Goal: Information Seeking & Learning: Understand process/instructions

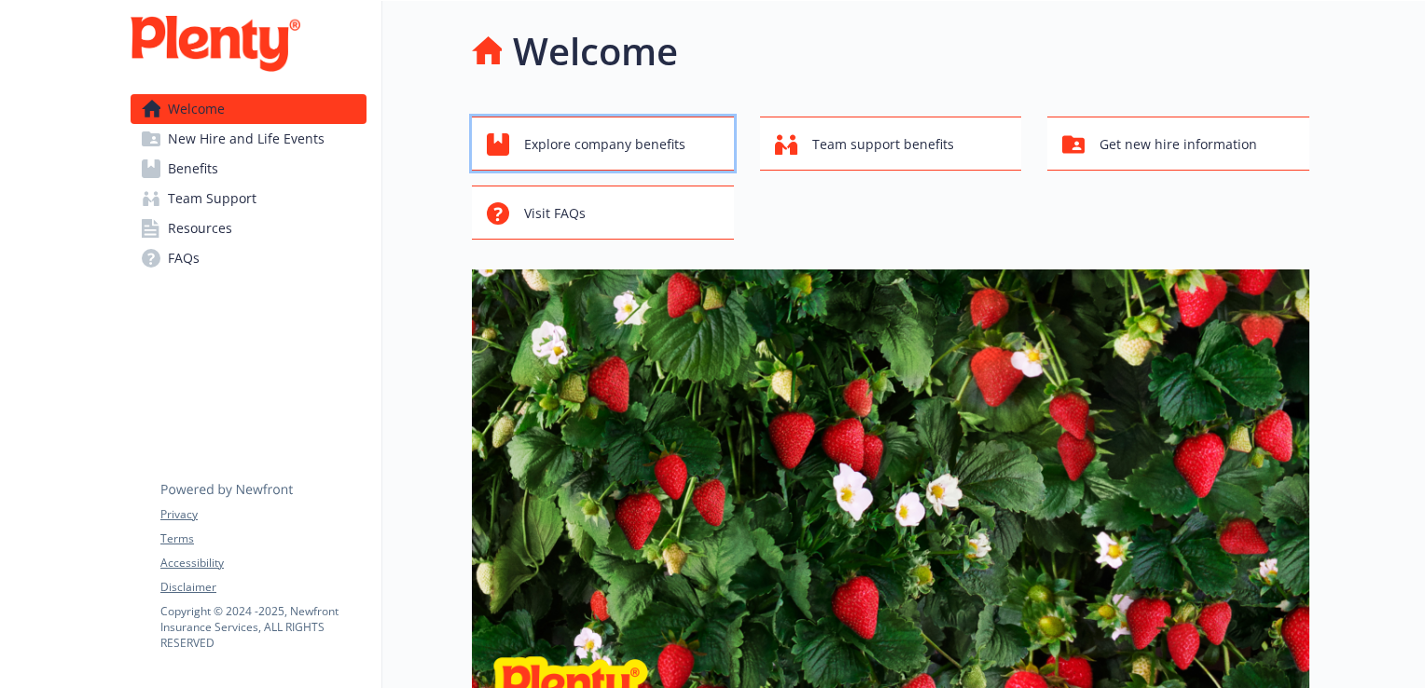
click at [626, 138] on span "Explore company benefits" at bounding box center [604, 144] width 161 height 35
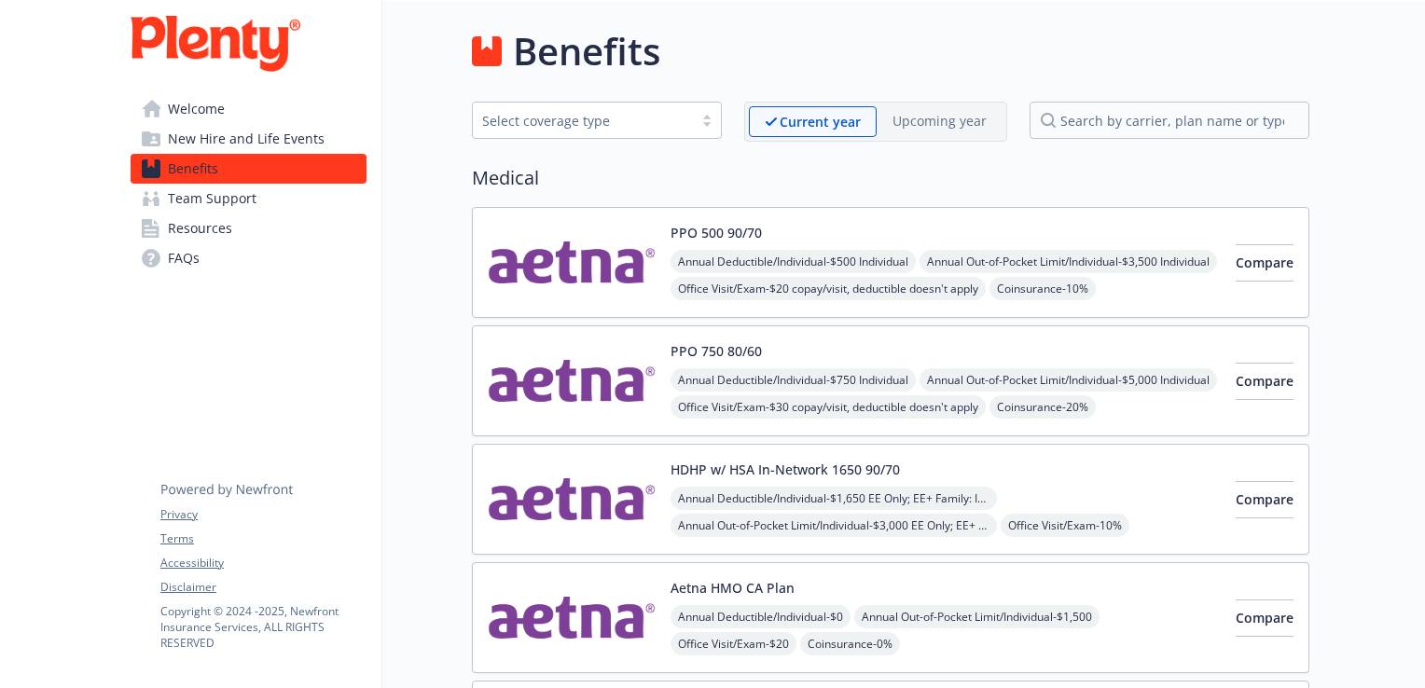
click at [184, 230] on span "Resources" at bounding box center [200, 229] width 64 height 30
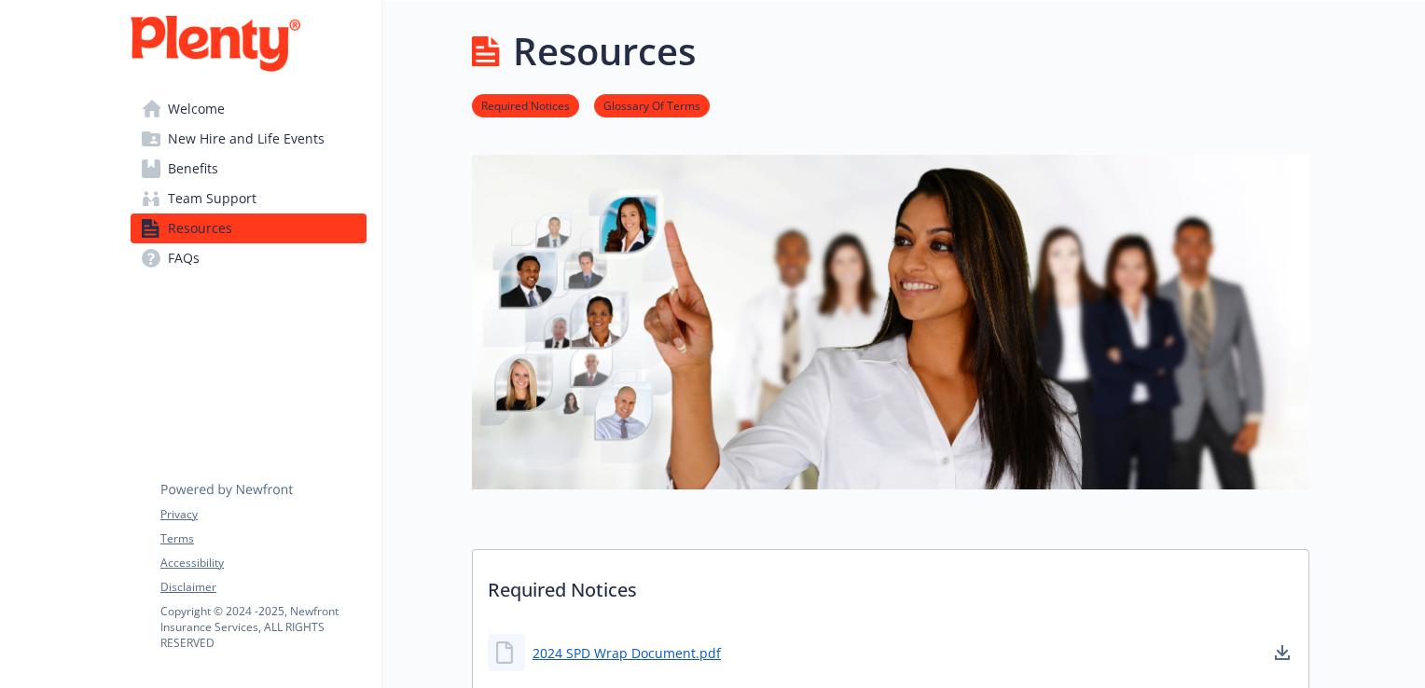
click at [198, 99] on span "Welcome" at bounding box center [196, 109] width 57 height 30
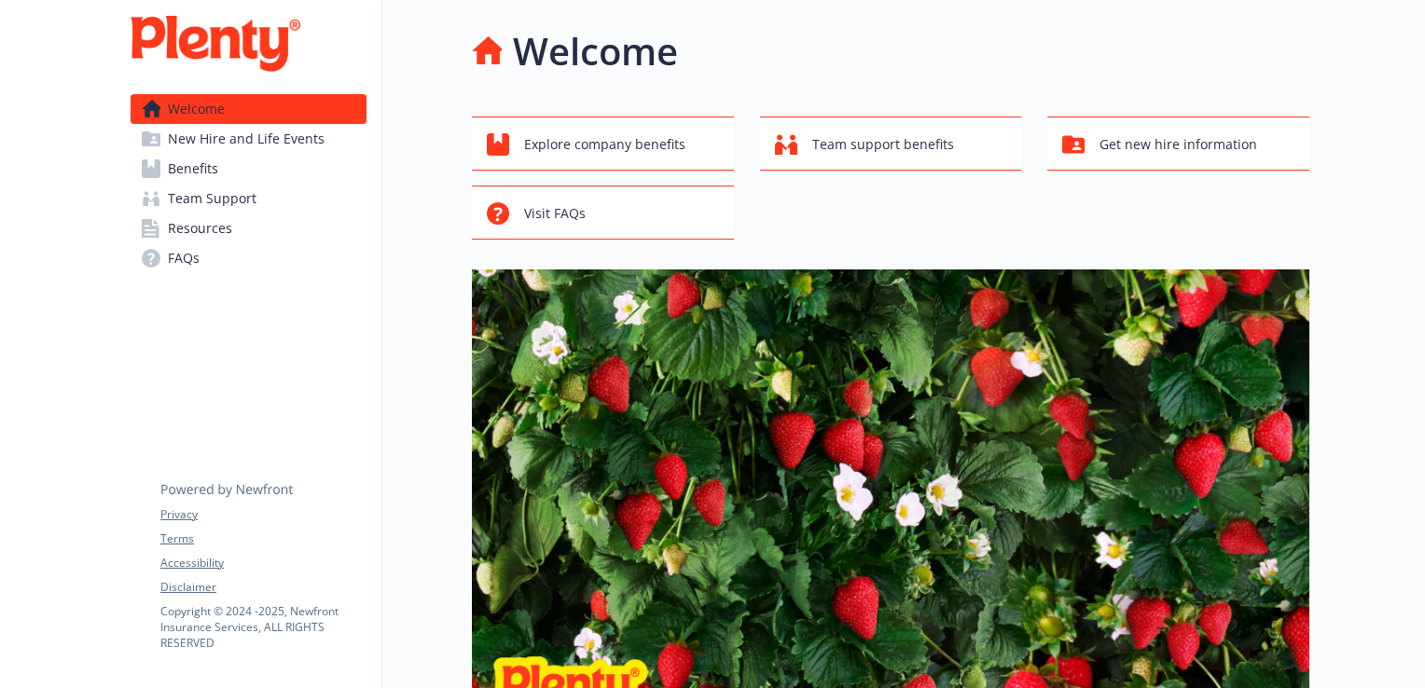
click at [215, 132] on span "New Hire and Life Events" at bounding box center [246, 139] width 157 height 30
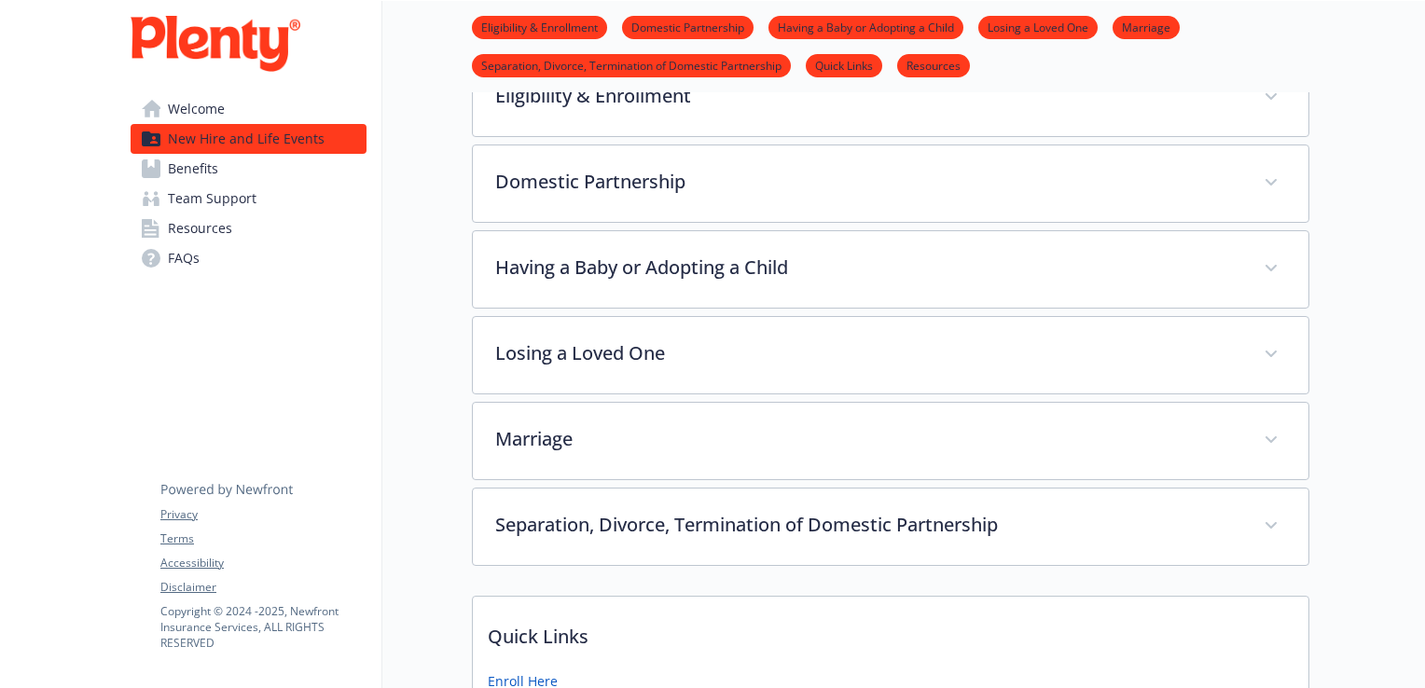
scroll to position [339, 0]
click at [258, 239] on link "Resources" at bounding box center [249, 229] width 236 height 30
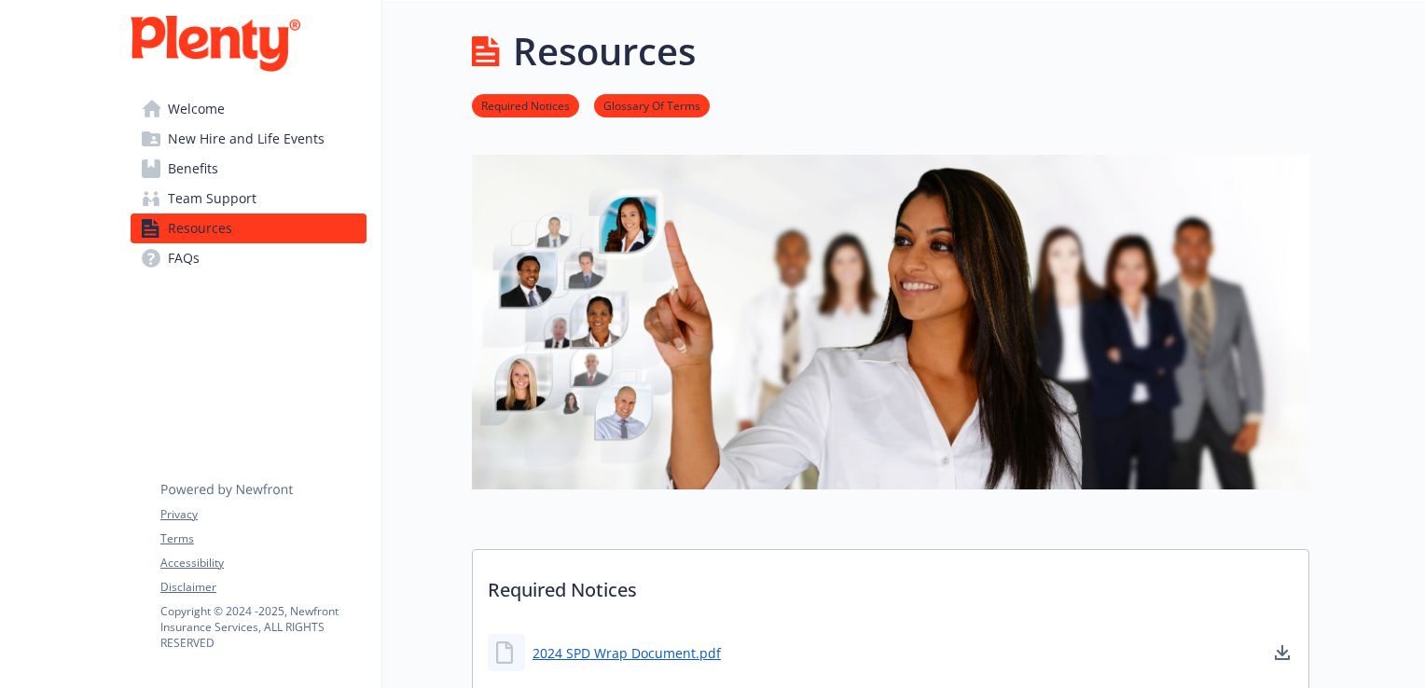
click at [187, 125] on span "New Hire and Life Events" at bounding box center [246, 139] width 157 height 30
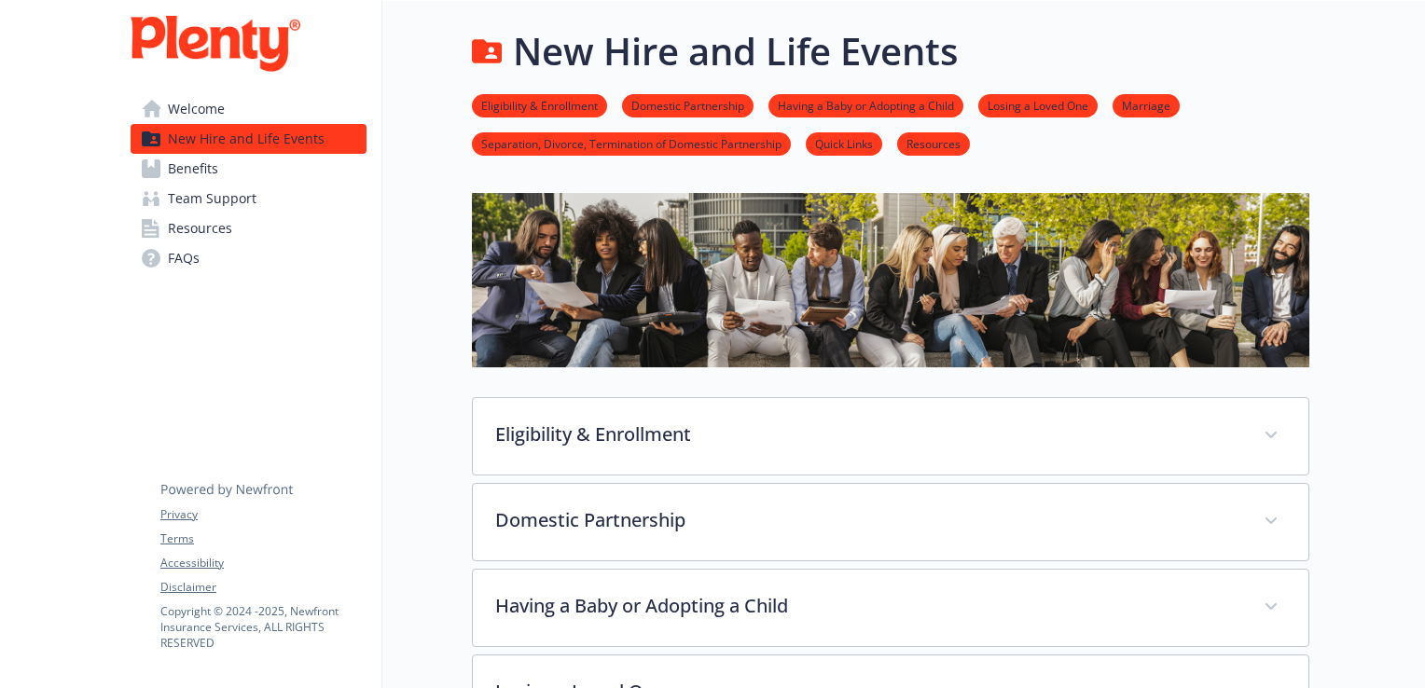
click at [576, 101] on link "Eligibility & Enrollment" at bounding box center [539, 105] width 135 height 18
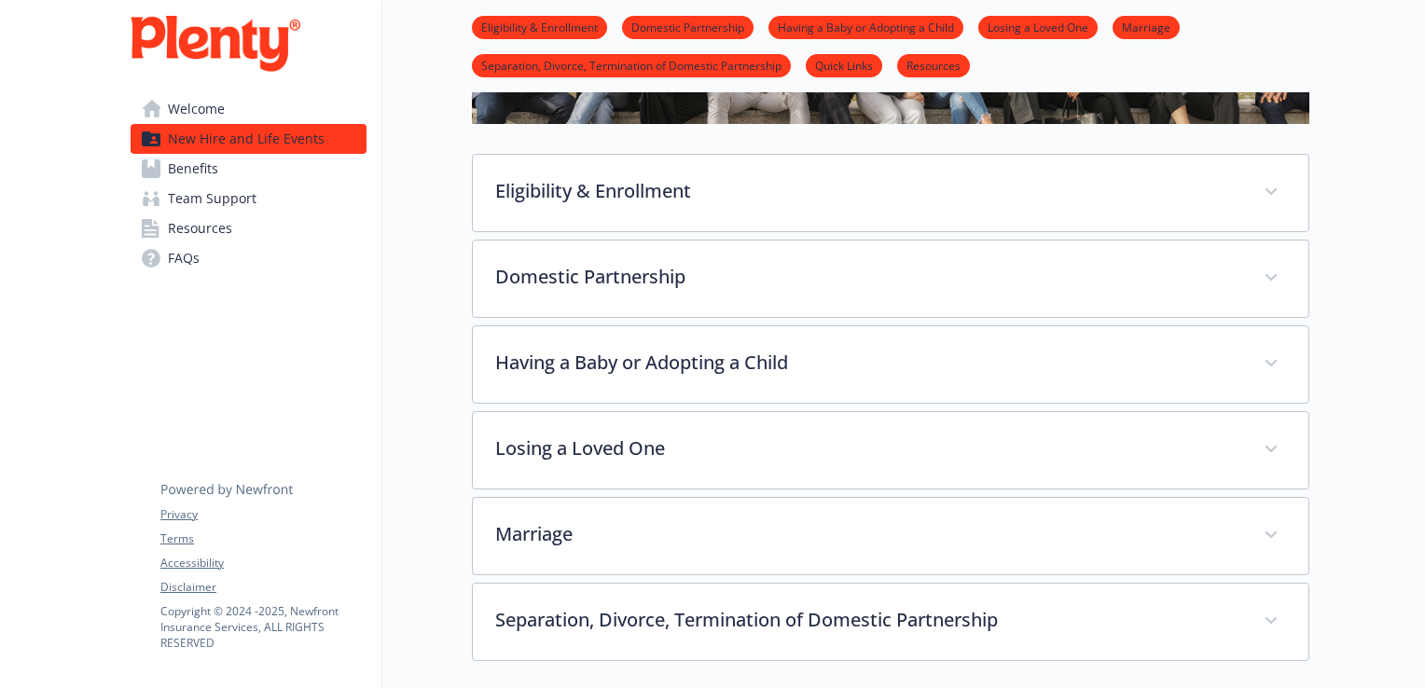
scroll to position [301, 14]
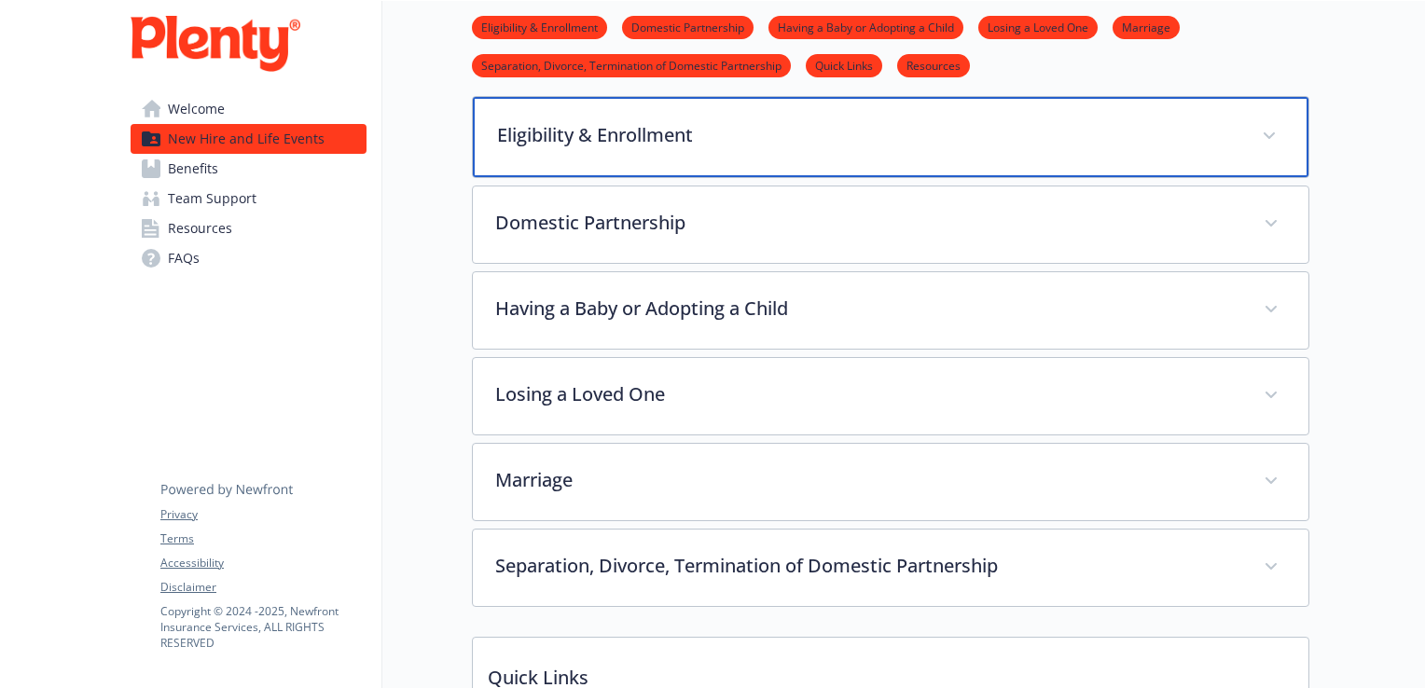
click at [713, 137] on p "Eligibility & Enrollment" at bounding box center [868, 135] width 742 height 28
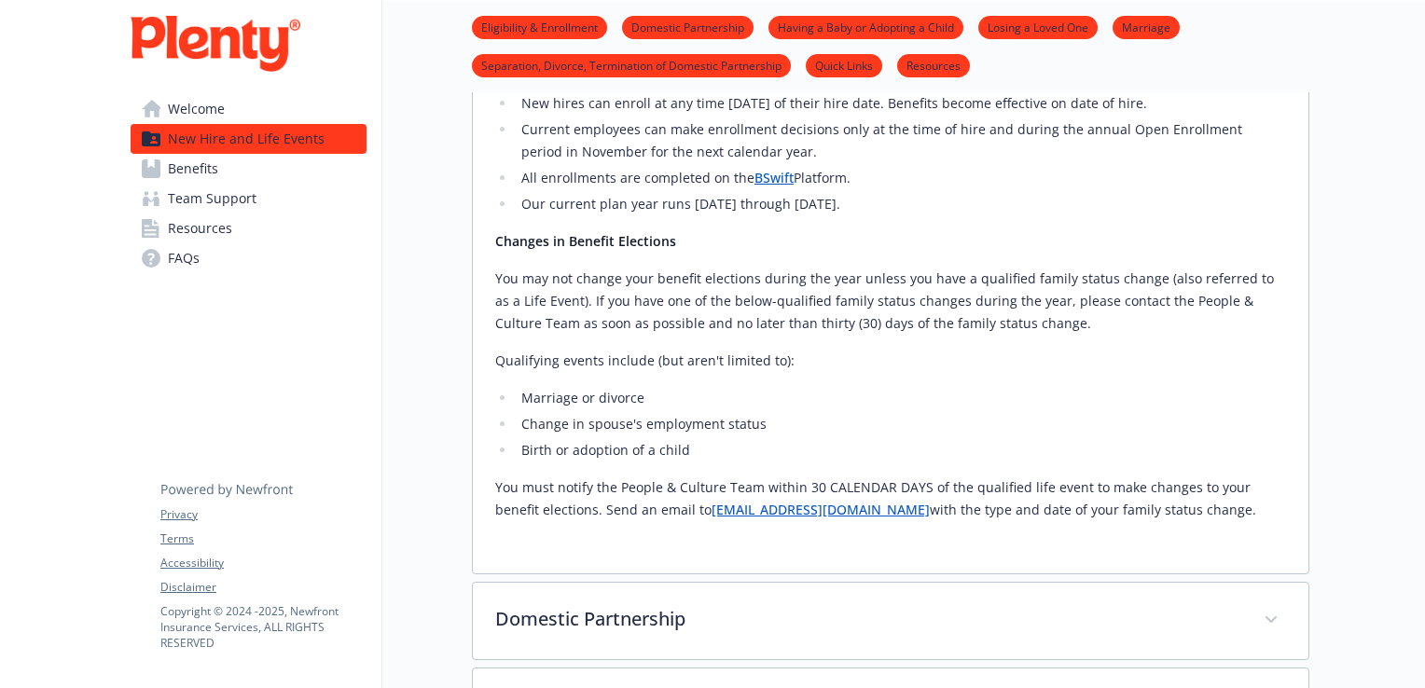
scroll to position [641, 14]
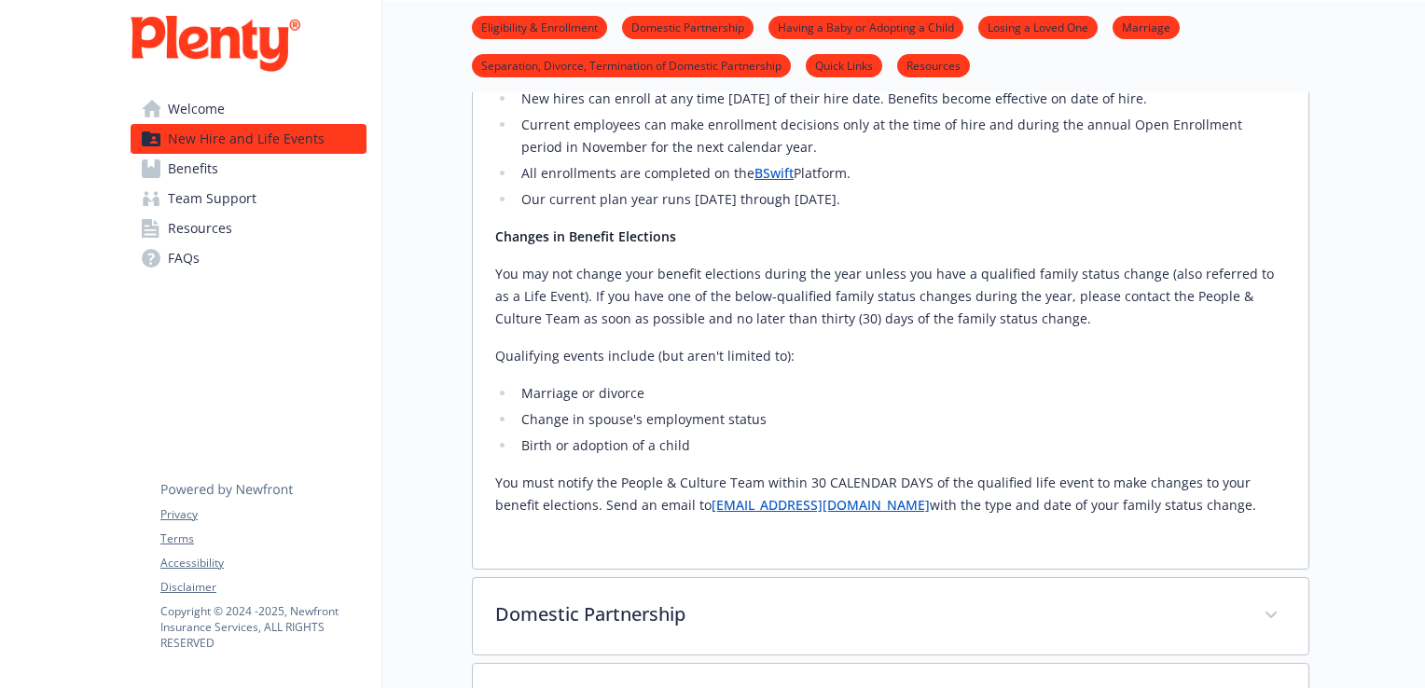
click at [782, 343] on div "Employee Eligibility Active, regular, [DEMOGRAPHIC_DATA] employees working a mi…" at bounding box center [890, 183] width 791 height 668
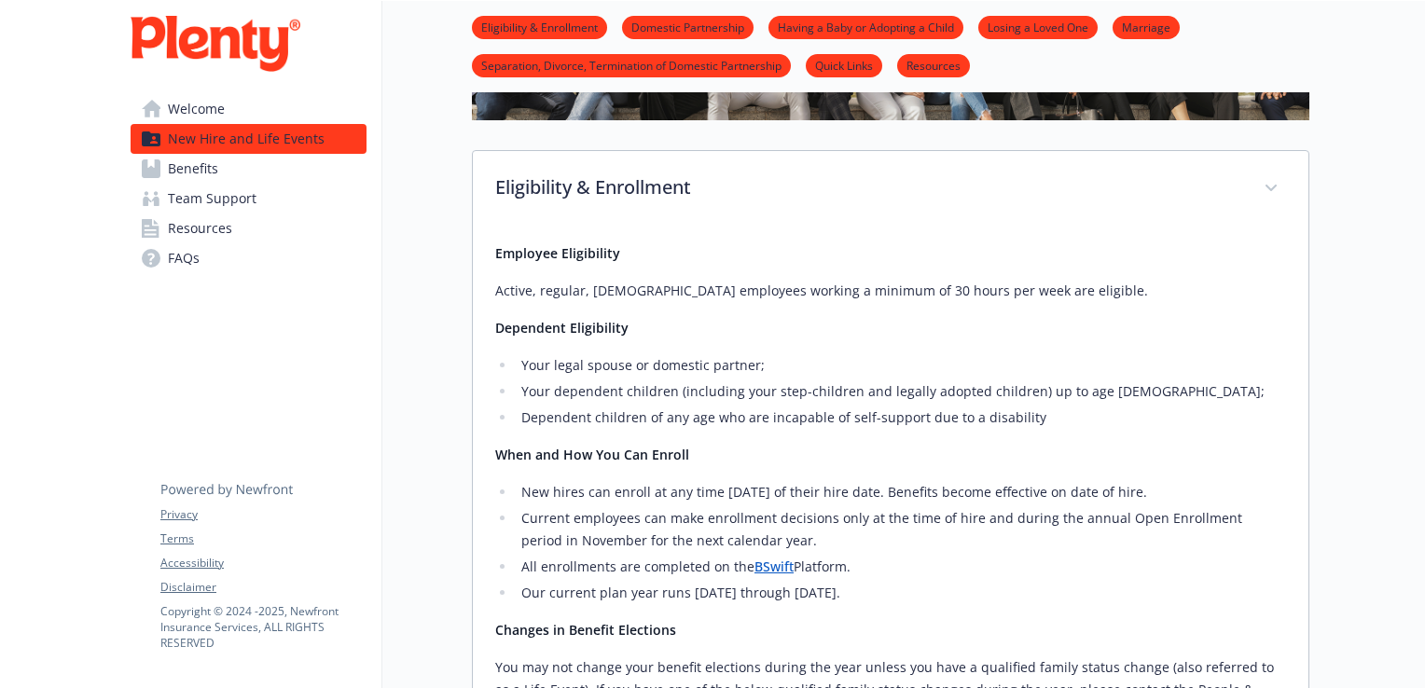
scroll to position [0, 14]
